Goal: Task Accomplishment & Management: Manage account settings

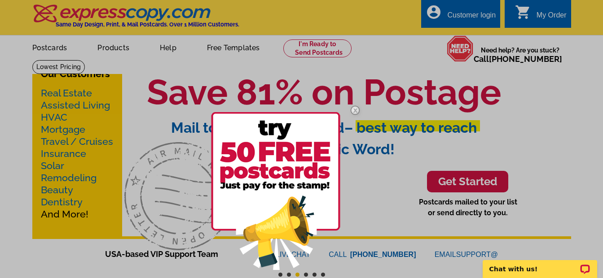
click at [353, 112] on img at bounding box center [355, 110] width 26 height 26
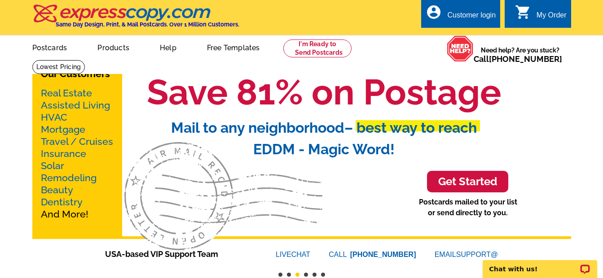
click at [463, 12] on div "Customer login" at bounding box center [471, 17] width 49 height 13
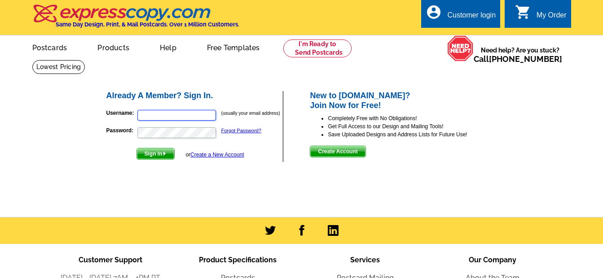
click at [166, 119] on input "Username:" at bounding box center [176, 115] width 79 height 11
type input "meagan.heartandhome@gmail.com"
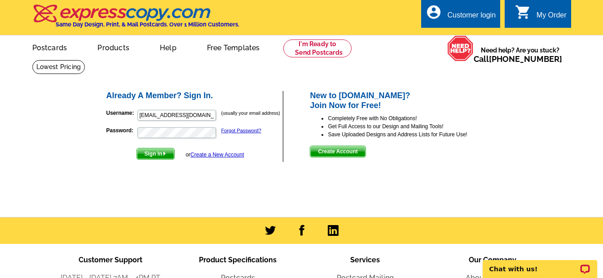
click at [163, 155] on span "Sign In" at bounding box center [155, 154] width 37 height 11
